Goal: Information Seeking & Learning: Find specific fact

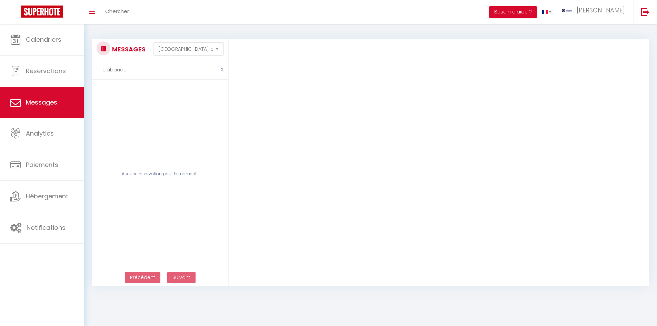
select select "message"
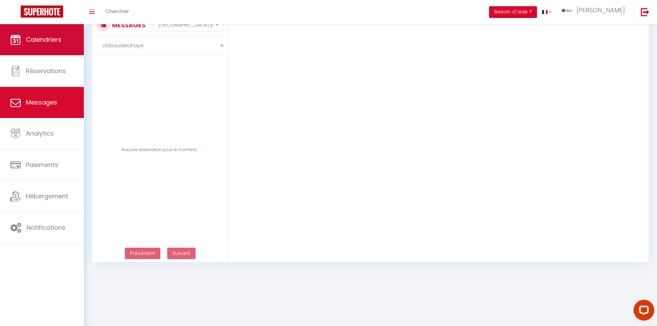
drag, startPoint x: 145, startPoint y: 46, endPoint x: 72, endPoint y: 48, distance: 72.1
click at [72, 48] on div "Questions et aide sur la MIGRATION - [GEOGRAPHIC_DATA] ouverte de 13 à 14h puis…" at bounding box center [328, 135] width 657 height 270
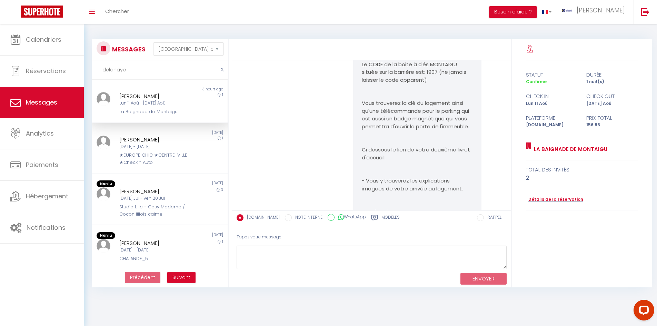
scroll to position [1471, 0]
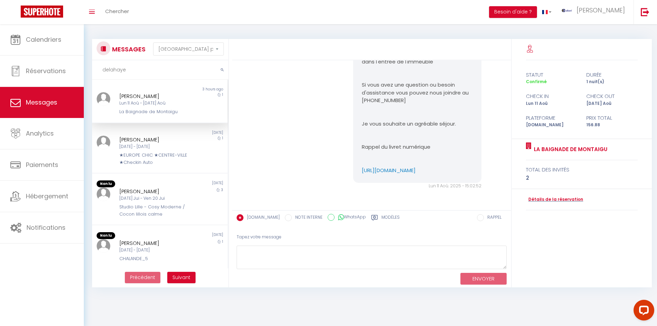
click at [188, 103] on div "[PERSON_NAME] Lun 11 Aoû - [DATE] Aoû La Baignade de [GEOGRAPHIC_DATA]" at bounding box center [153, 103] width 79 height 23
drag, startPoint x: 358, startPoint y: 149, endPoint x: 417, endPoint y: 177, distance: 65.9
copy pre "[URL][DOMAIN_NAME]"
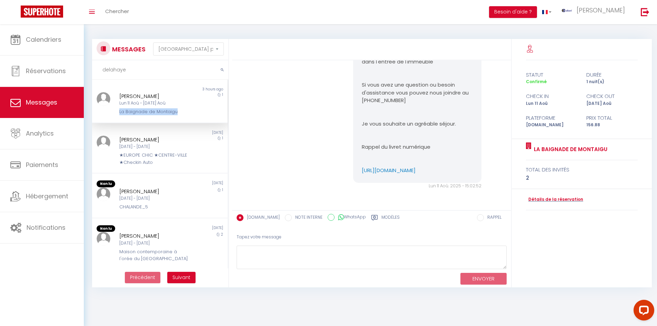
drag, startPoint x: 118, startPoint y: 109, endPoint x: 176, endPoint y: 111, distance: 58.0
click at [176, 111] on div "La Baignade de Montaigu" at bounding box center [154, 111] width 70 height 7
copy div "La Baignade de Montaigu"
drag, startPoint x: 114, startPoint y: 94, endPoint x: 183, endPoint y: 96, distance: 68.6
click at [183, 96] on div "[PERSON_NAME] Lun 11 Aoû - [DATE] Aoû La Baignade de [GEOGRAPHIC_DATA]" at bounding box center [153, 103] width 79 height 23
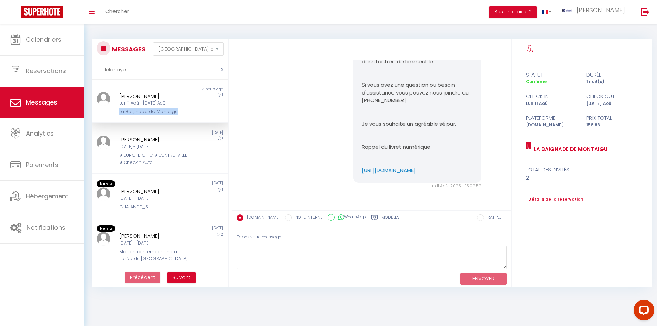
copy div "[PERSON_NAME]"
drag, startPoint x: 130, startPoint y: 71, endPoint x: 99, endPoint y: 77, distance: 32.3
click at [99, 77] on input "delahaye" at bounding box center [160, 69] width 136 height 19
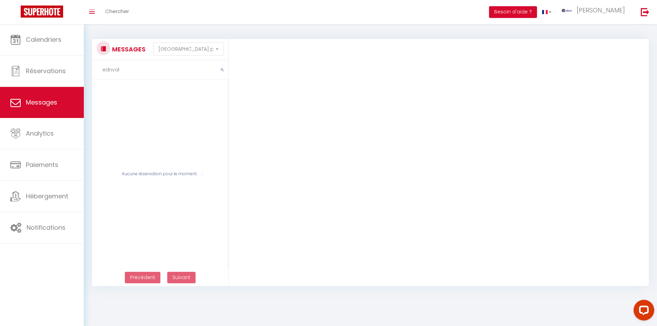
scroll to position [262, 0]
click at [134, 69] on input "ednval" at bounding box center [160, 69] width 136 height 19
click at [108, 69] on input "ednval" at bounding box center [160, 69] width 136 height 19
click at [149, 69] on input "edinval" at bounding box center [160, 69] width 136 height 19
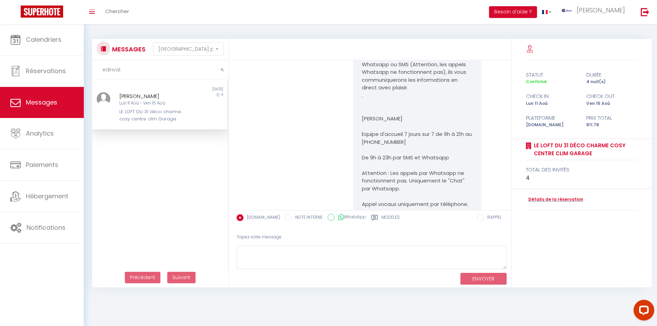
scroll to position [2483, 0]
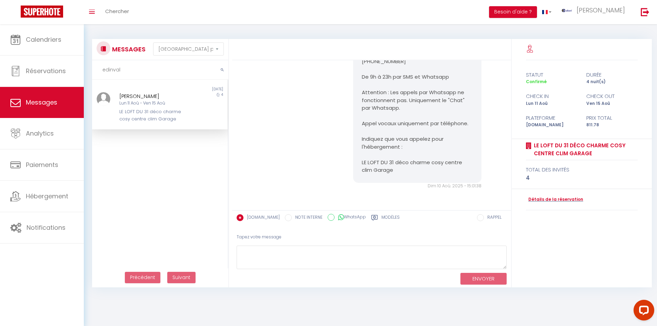
type input "edinval"
click at [168, 92] on div "[PERSON_NAME]" at bounding box center [154, 96] width 70 height 8
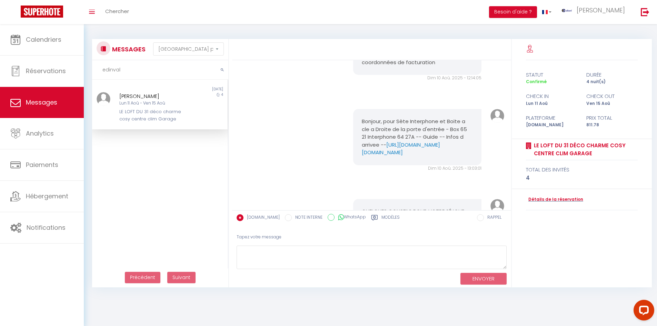
scroll to position [1103, 0]
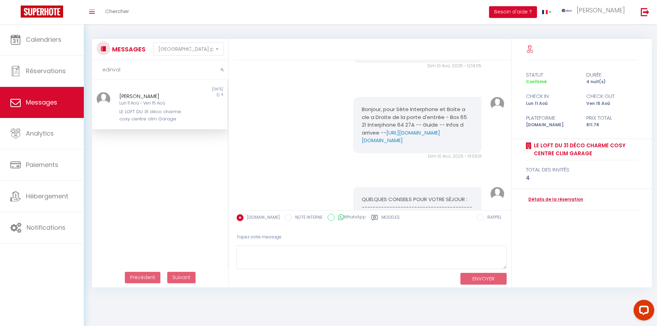
drag, startPoint x: 358, startPoint y: 168, endPoint x: 424, endPoint y: 184, distance: 67.5
click at [424, 153] on div "Bonjour, pour Sète Interphone et Boite a cle a Droite de la porte d'entrée - Bo…" at bounding box center [417, 125] width 128 height 56
click at [434, 144] on link "[URL][DOMAIN_NAME][DOMAIN_NAME]" at bounding box center [401, 136] width 78 height 15
click at [358, 153] on div "Bonjour, pour Sète Interphone et Boite a cle a Droite de la porte d'entrée - Bo…" at bounding box center [417, 125] width 128 height 56
drag, startPoint x: 358, startPoint y: 140, endPoint x: 476, endPoint y: 179, distance: 124.4
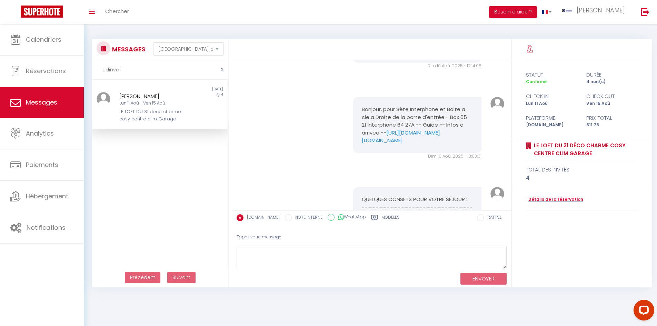
click at [476, 153] on div "Bonjour, pour Sète Interphone et Boite a cle a Droite de la porte d'entrée - Bo…" at bounding box center [417, 125] width 128 height 56
copy pre "Bonjour, pour Sète Interphone et Boite a cle a Droite de la porte d'entrée - Bo…"
drag, startPoint x: 117, startPoint y: 93, endPoint x: 181, endPoint y: 92, distance: 64.1
click at [181, 92] on div "[PERSON_NAME] Lun 11 Aoû - Ven 15 Aoû LE LOFT DU 31 déco charme cosy centre [GE…" at bounding box center [153, 107] width 79 height 30
copy div "[PERSON_NAME]"
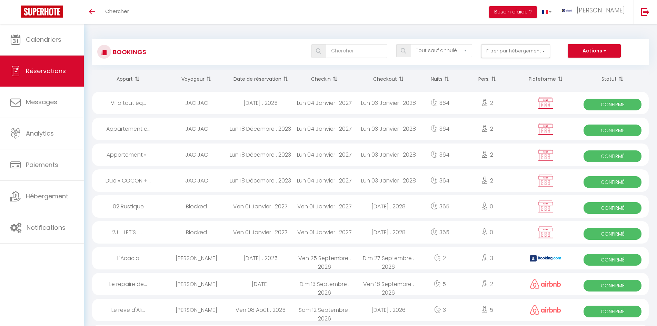
select select "not_cancelled"
